Goal: Task Accomplishment & Management: Manage account settings

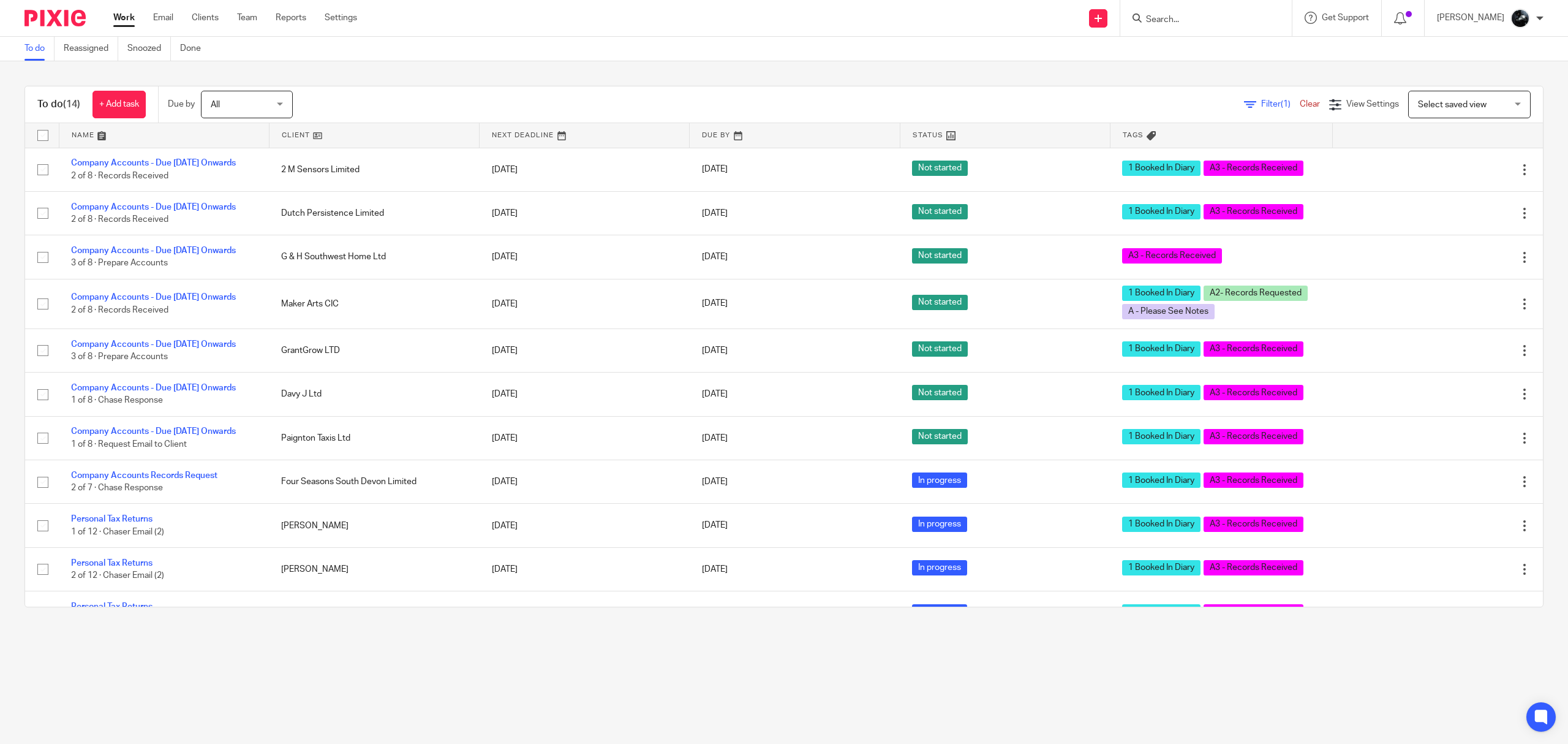
click at [1204, 20] on input "Search" at bounding box center [1199, 21] width 110 height 11
click at [1214, 16] on input "Search" at bounding box center [1199, 21] width 110 height 11
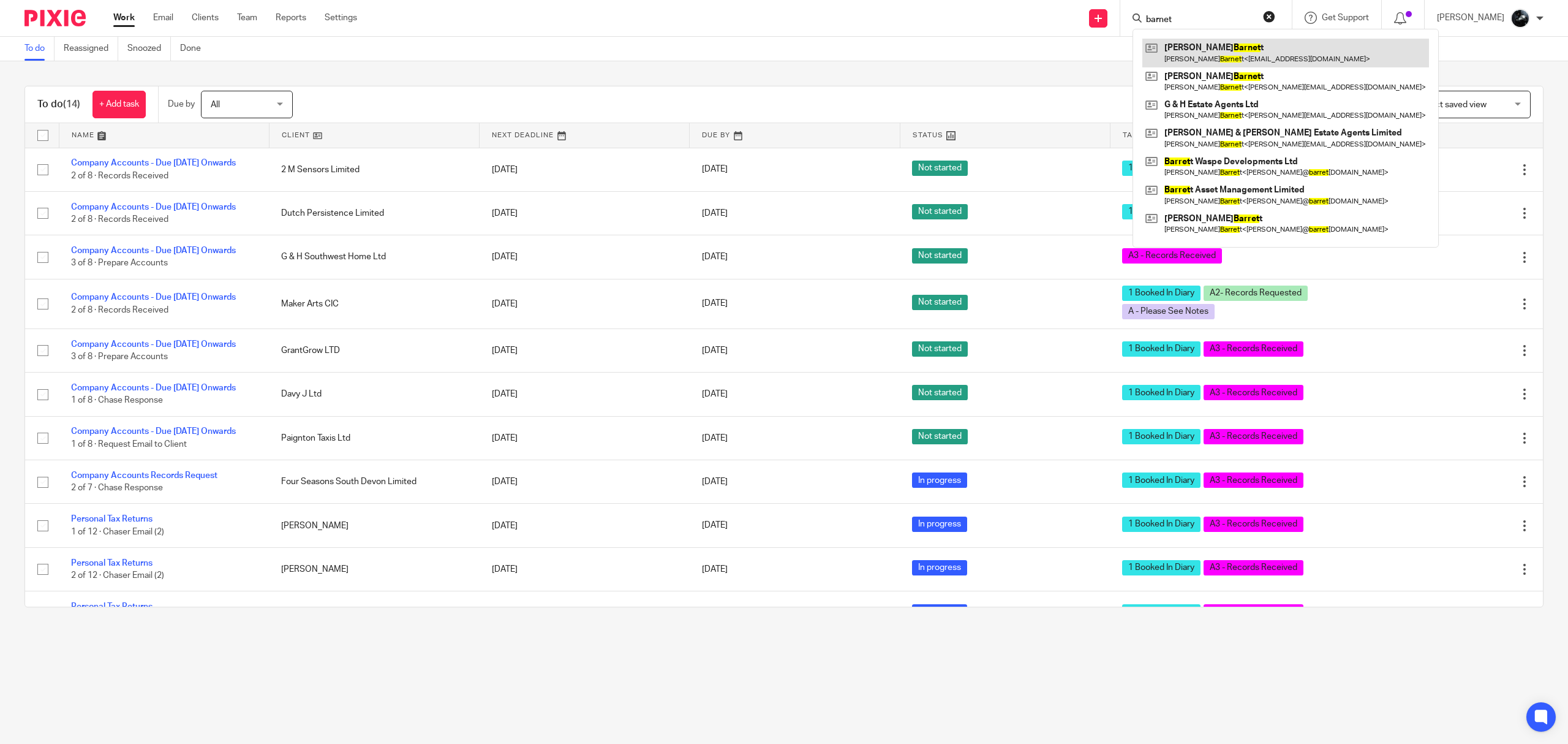
type input "barnet"
click at [1242, 55] on link at bounding box center [1286, 53] width 287 height 28
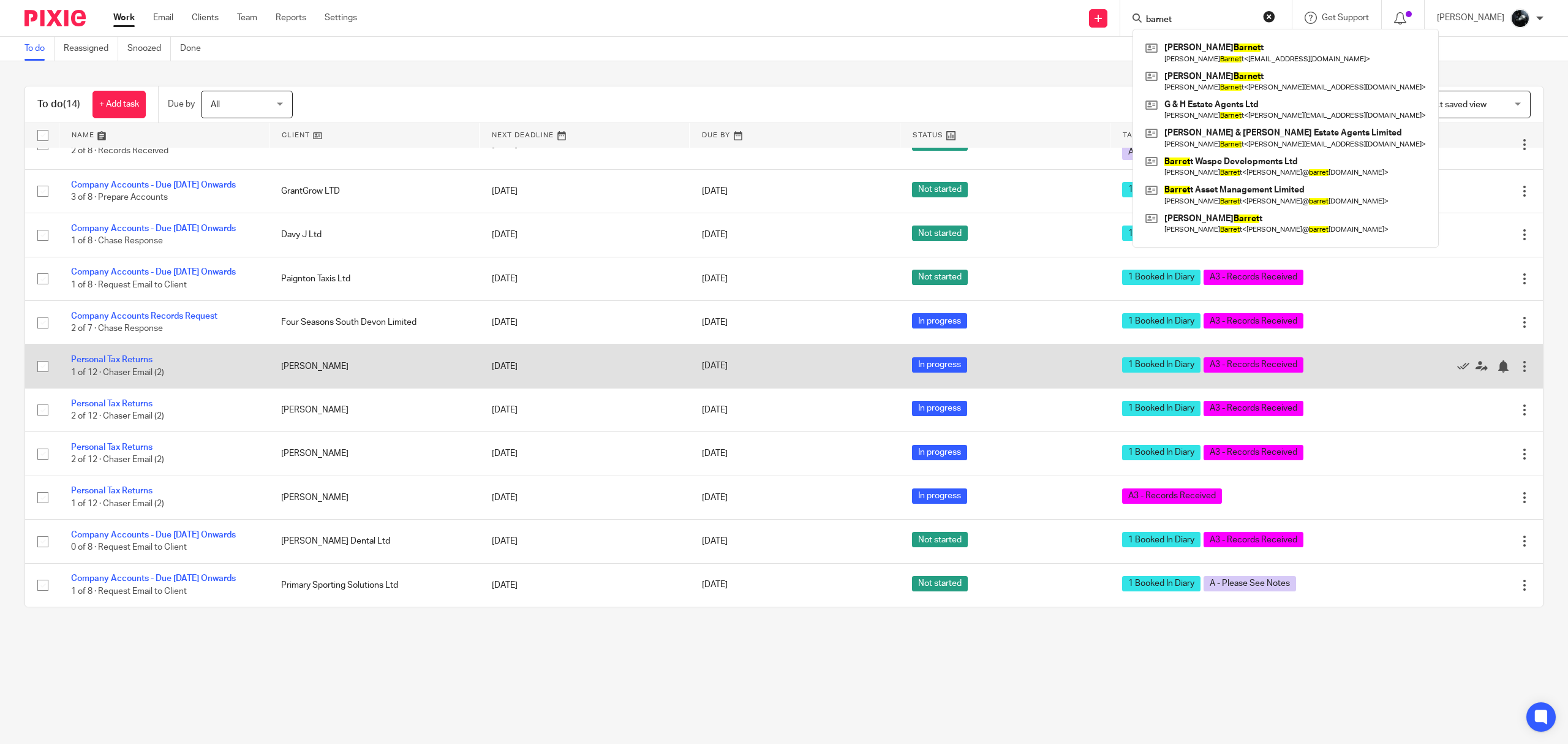
scroll to position [217, 0]
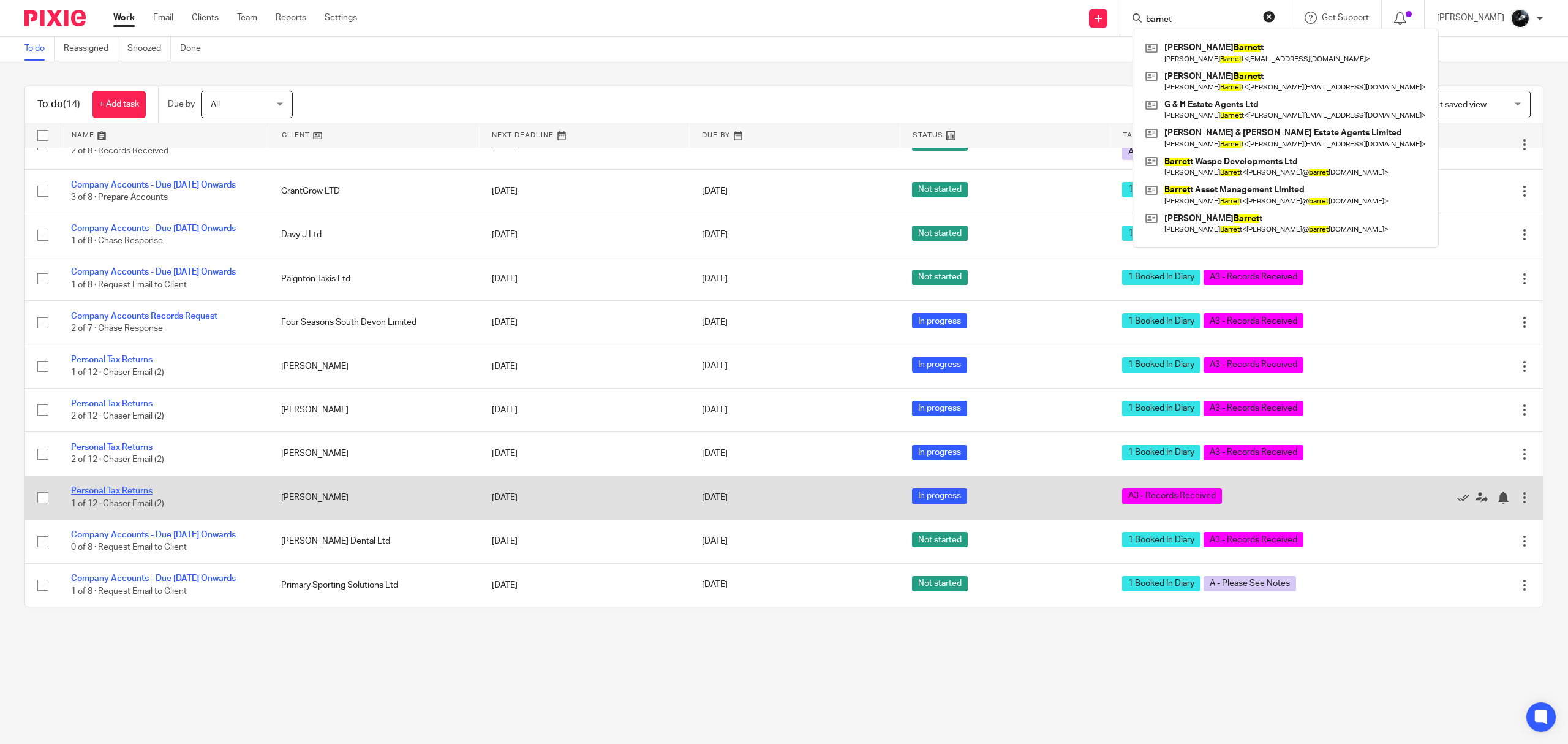
click at [111, 486] on link "Personal Tax Returns" at bounding box center [111, 491] width 82 height 9
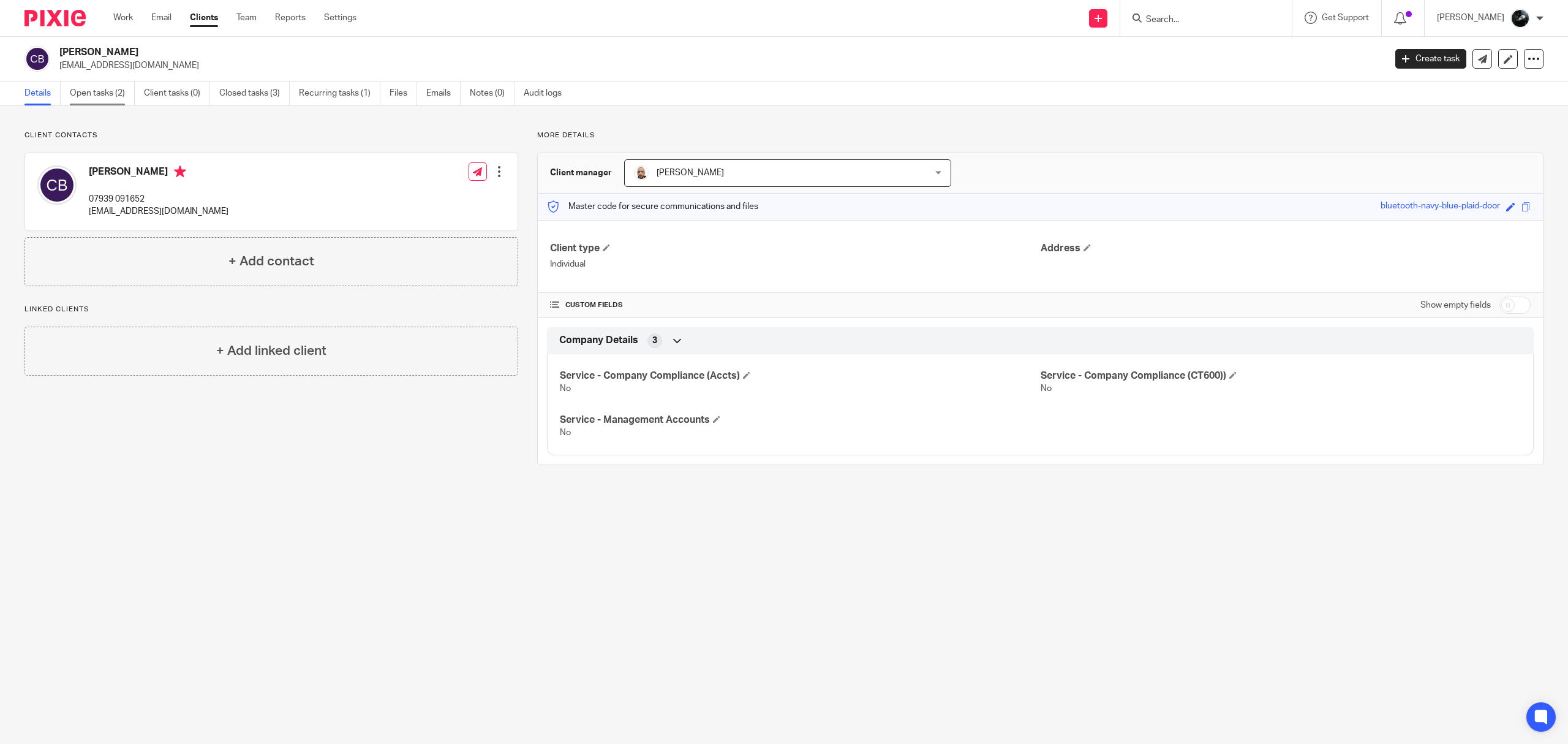
click at [96, 96] on link "Open tasks (2)" at bounding box center [101, 94] width 65 height 24
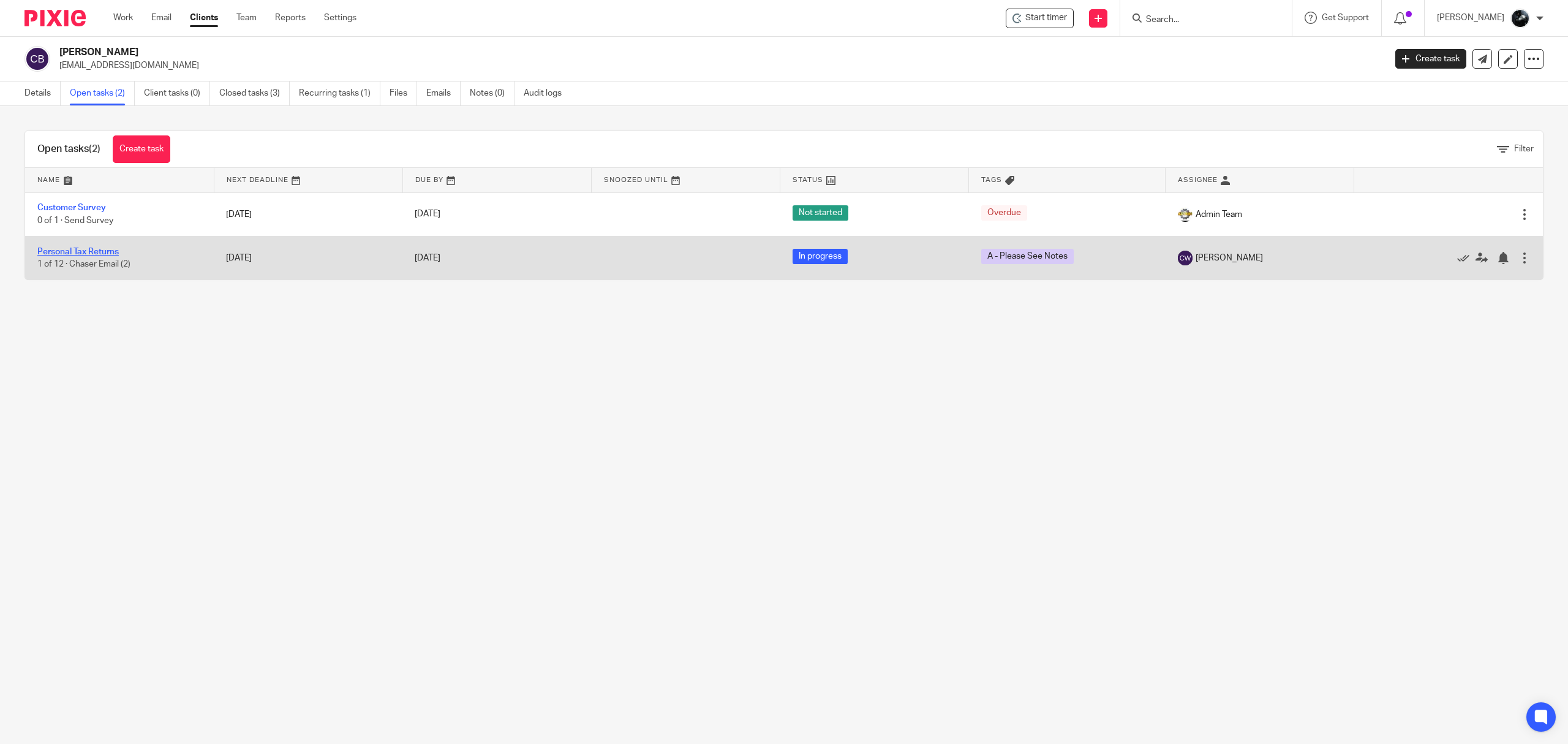
click at [89, 255] on link "Personal Tax Returns" at bounding box center [78, 252] width 82 height 9
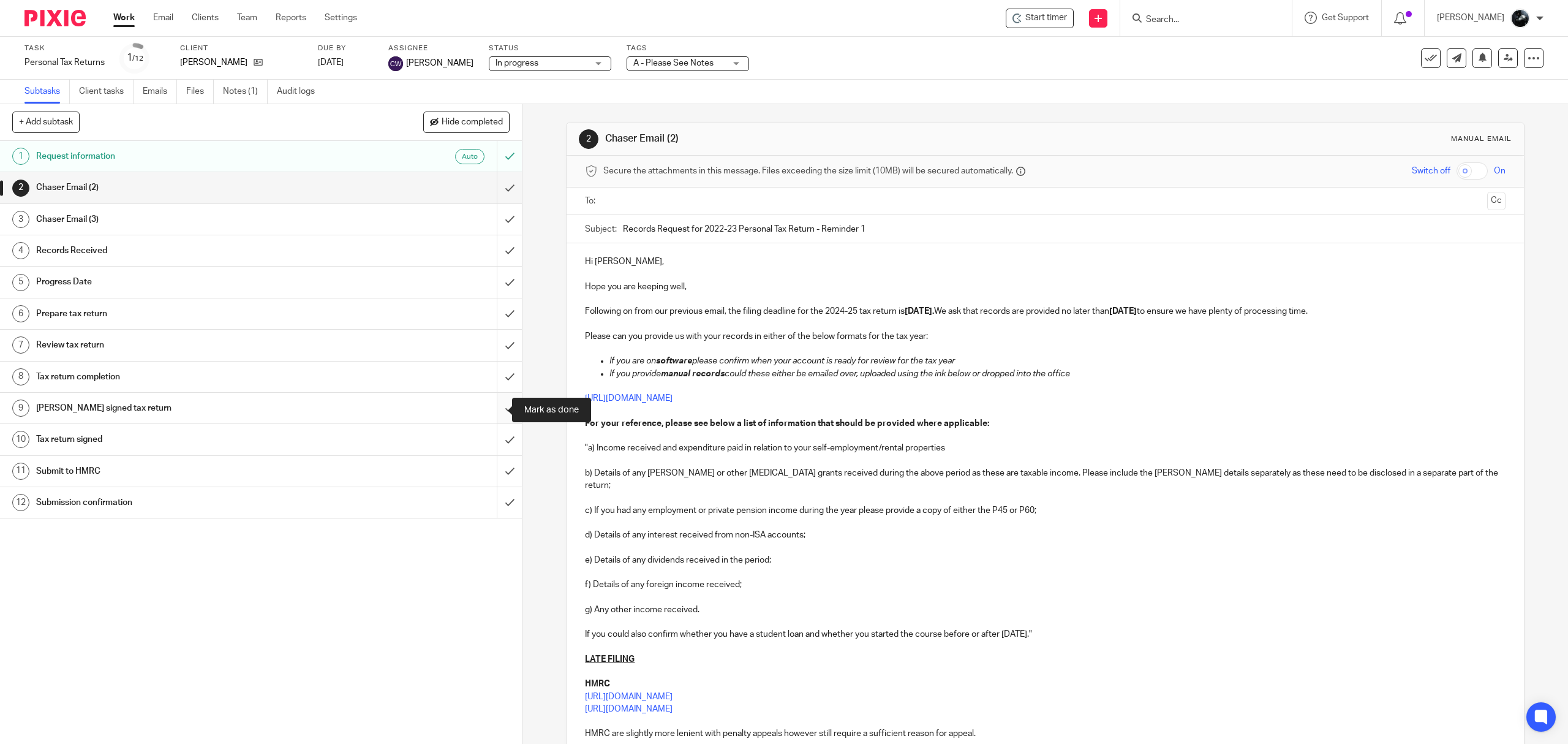
click at [493, 412] on input "submit" at bounding box center [260, 407] width 521 height 31
drag, startPoint x: 492, startPoint y: 371, endPoint x: 485, endPoint y: 354, distance: 18.4
click at [491, 371] on input "submit" at bounding box center [260, 376] width 521 height 31
click at [489, 332] on input "submit" at bounding box center [260, 344] width 521 height 31
click at [493, 307] on input "submit" at bounding box center [260, 313] width 521 height 31
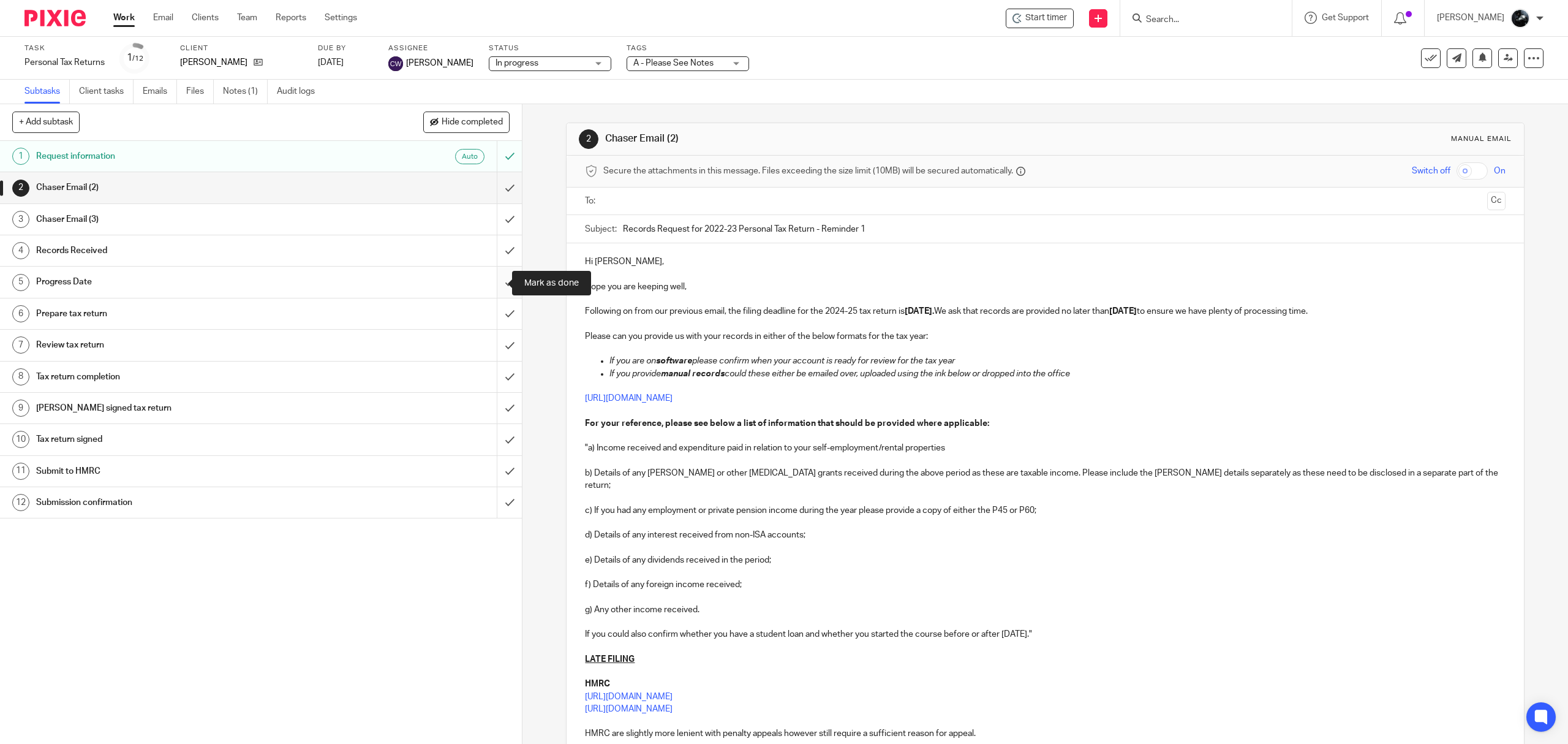
click at [495, 280] on input "submit" at bounding box center [260, 281] width 521 height 31
click at [490, 244] on input "submit" at bounding box center [260, 250] width 521 height 31
click at [492, 219] on input "submit" at bounding box center [260, 219] width 521 height 31
click at [490, 186] on input "submit" at bounding box center [260, 187] width 521 height 31
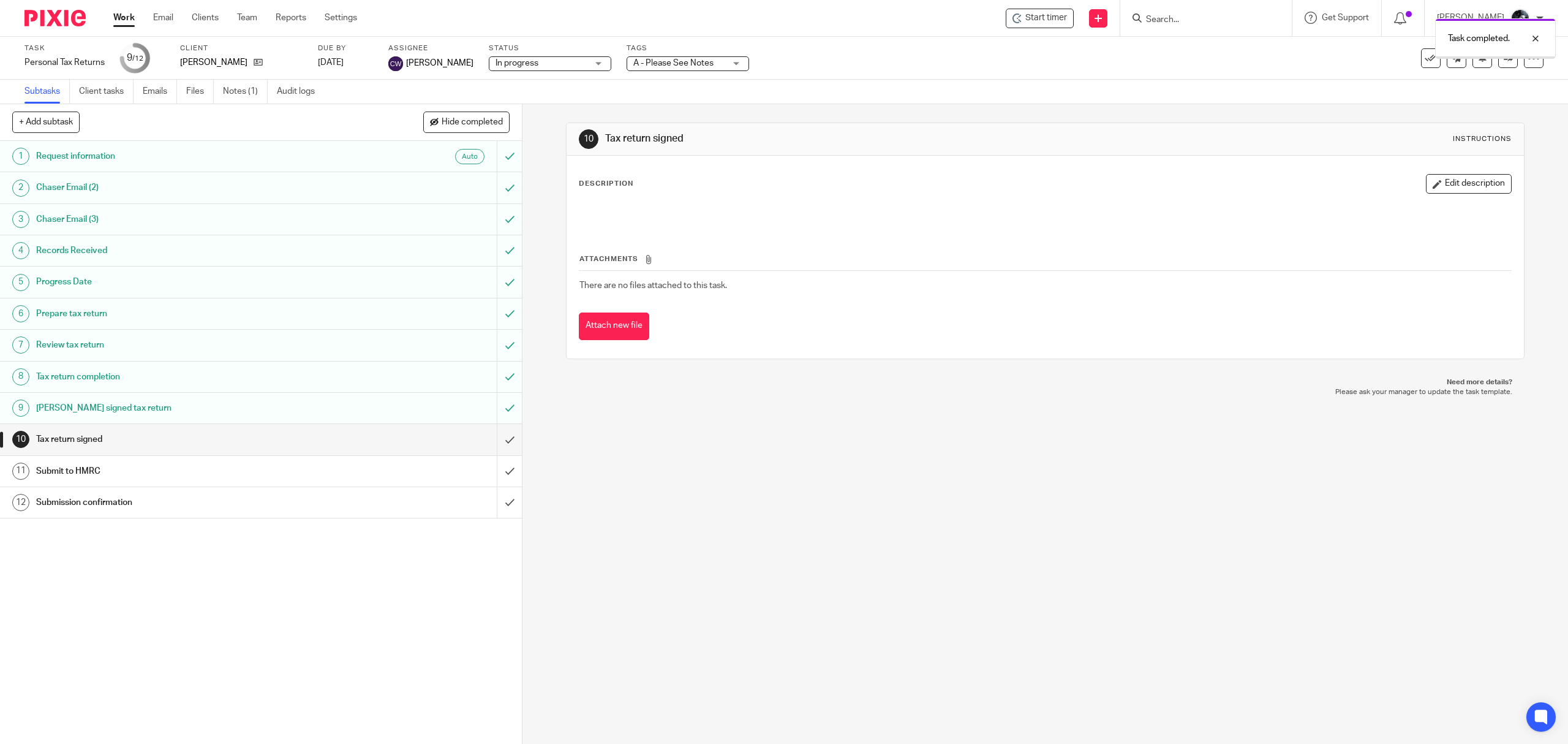
click at [714, 64] on span "A - Please See Notes" at bounding box center [673, 63] width 80 height 9
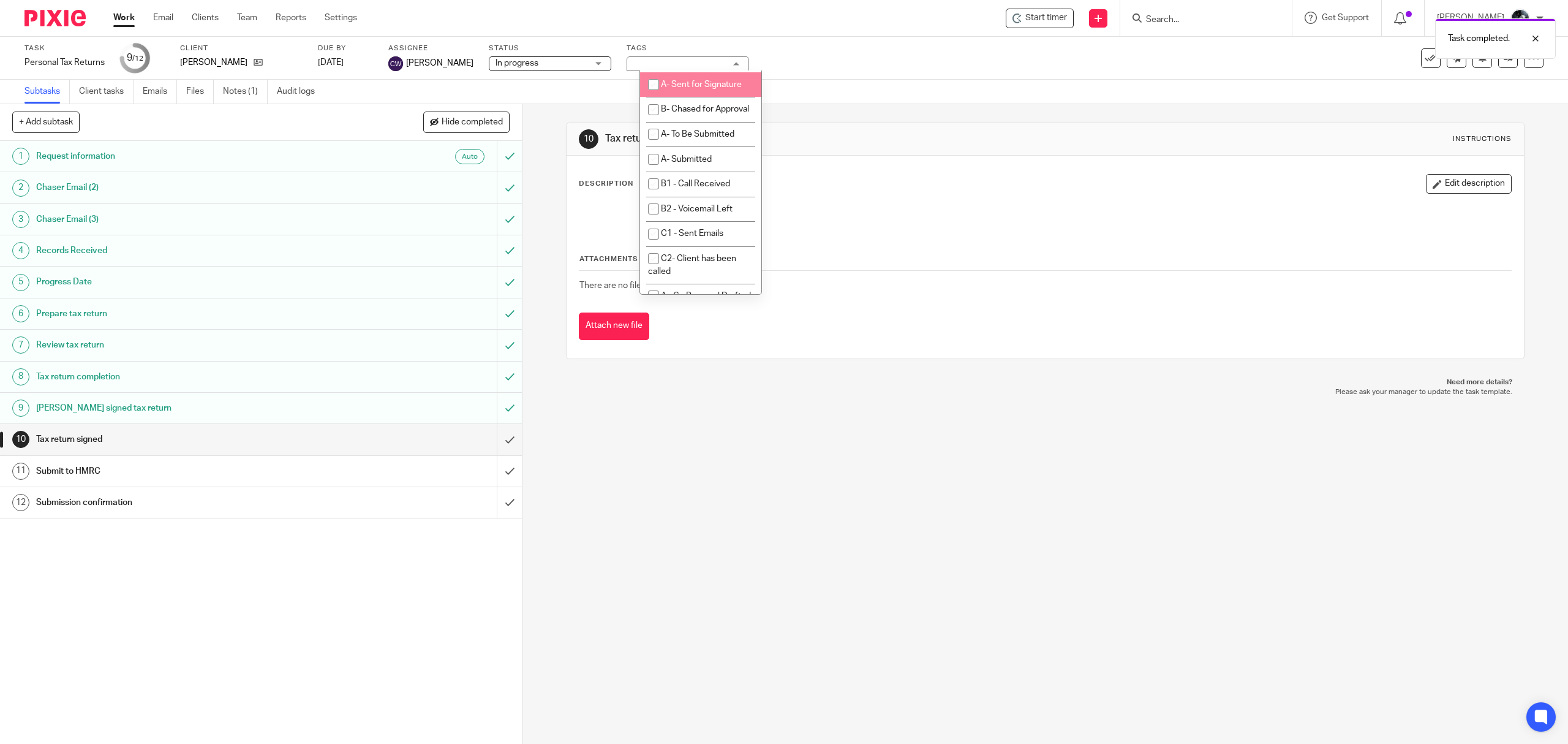
scroll to position [735, 0]
click at [705, 97] on li "A- Sent for Signature" at bounding box center [700, 83] width 121 height 25
checkbox input "true"
click at [1498, 66] on link at bounding box center [1508, 58] width 20 height 20
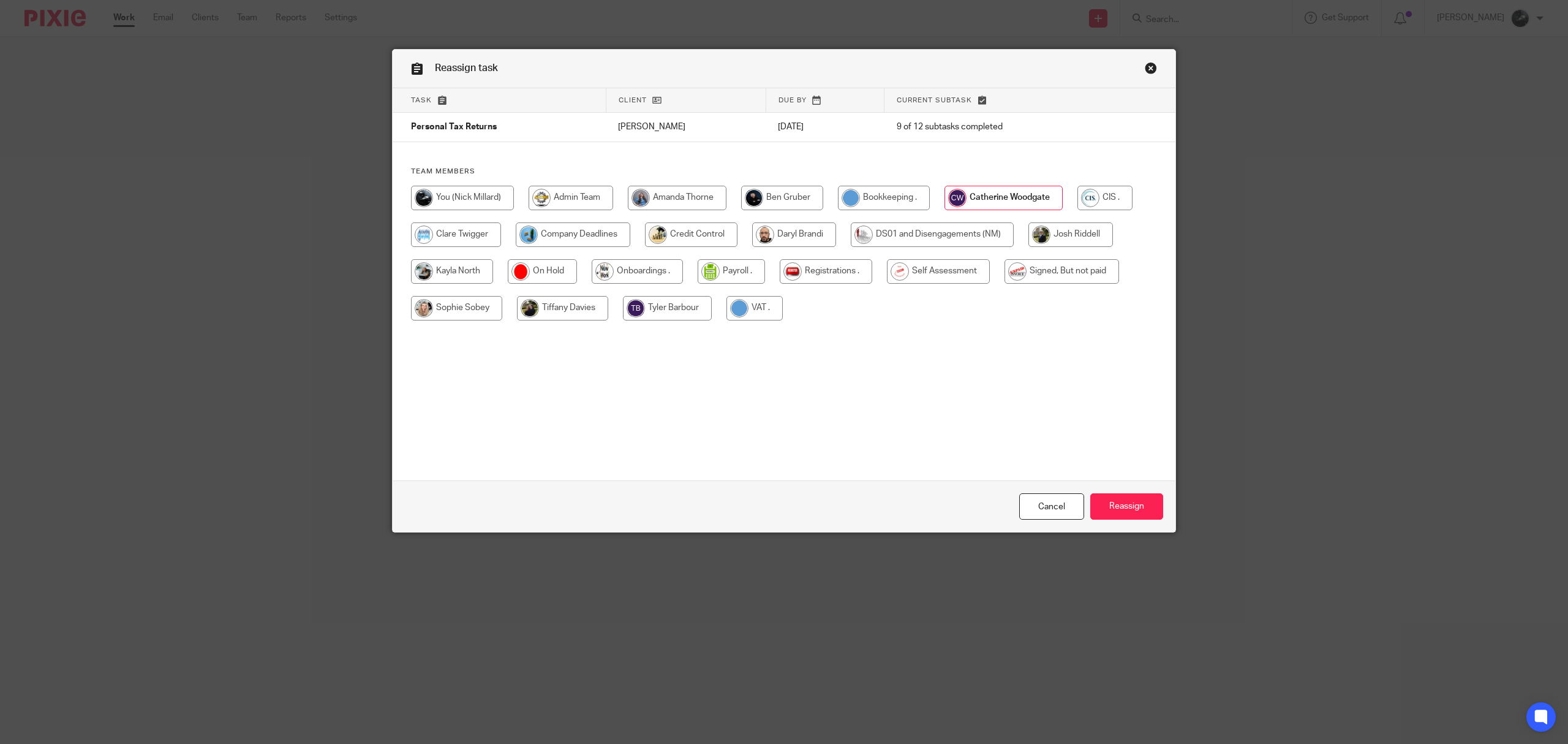
click at [959, 278] on input "radio" at bounding box center [938, 271] width 103 height 25
radio input "true"
click at [1127, 496] on input "Reassign" at bounding box center [1126, 506] width 73 height 26
